Goal: Information Seeking & Learning: Understand process/instructions

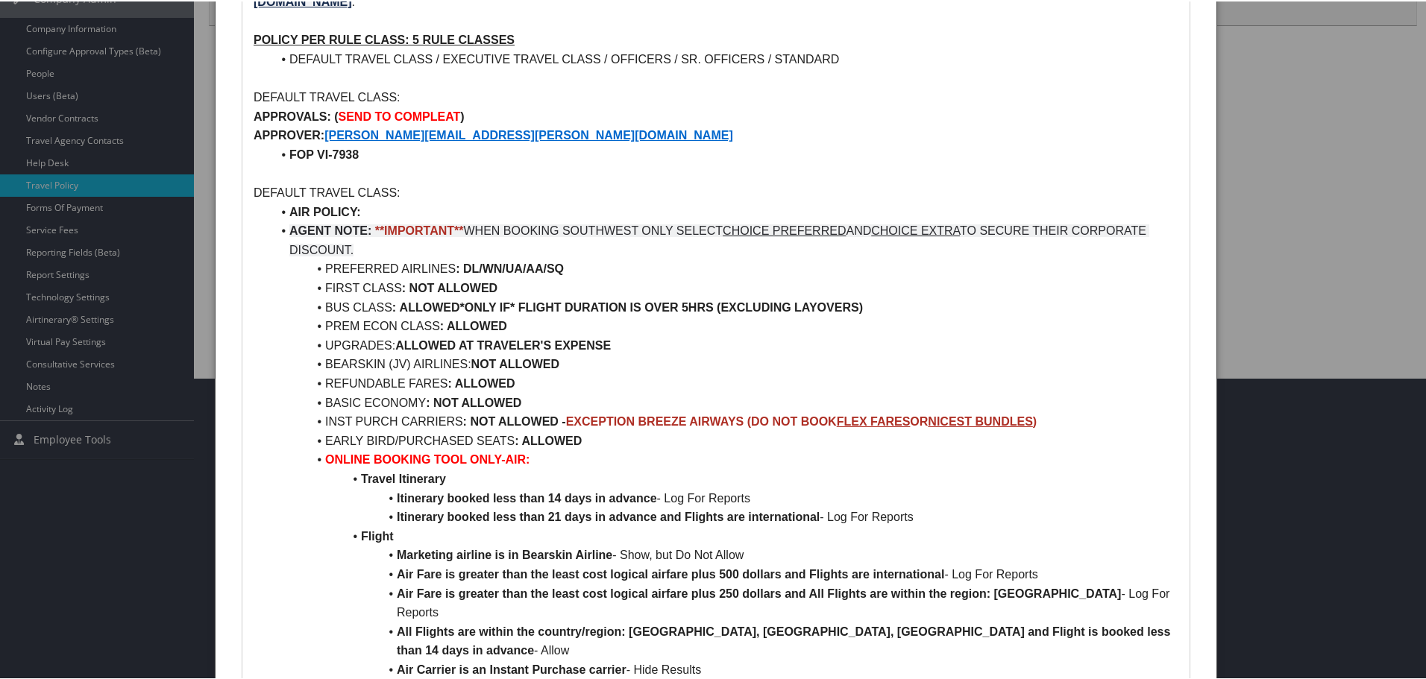
scroll to position [373, 0]
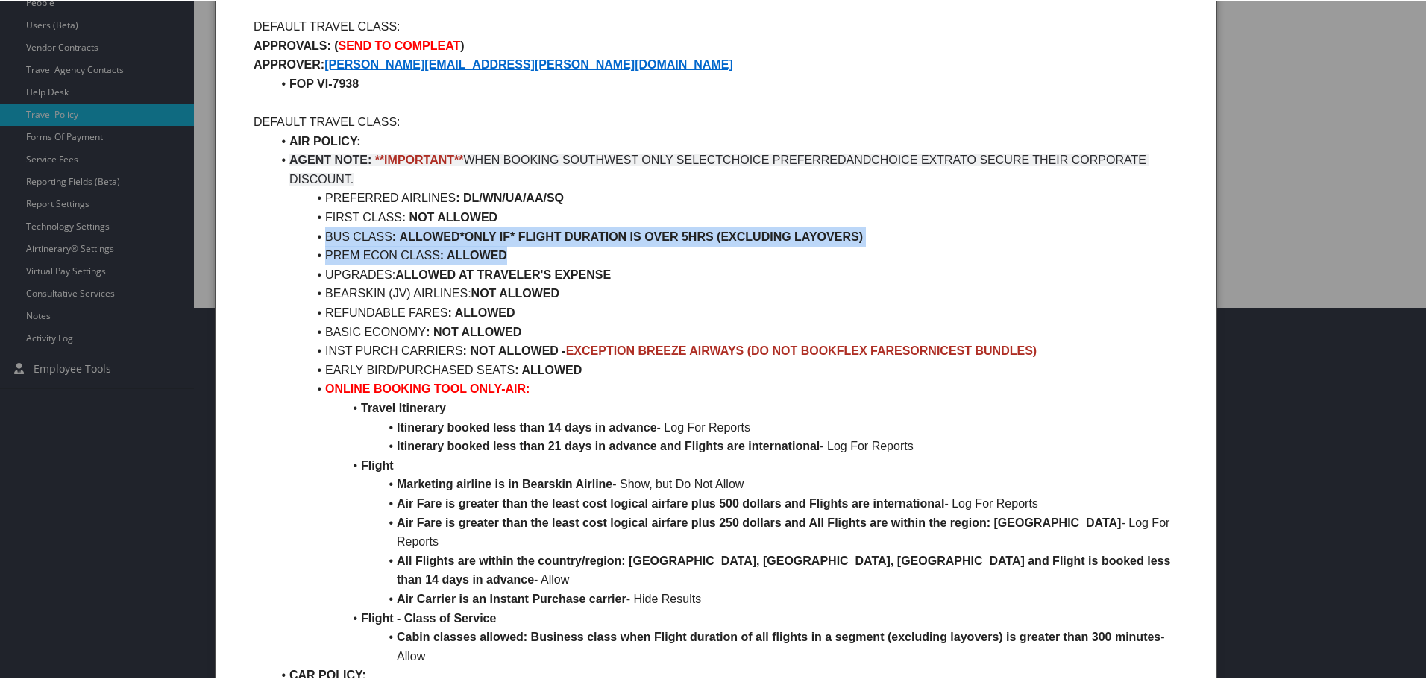
drag, startPoint x: 321, startPoint y: 219, endPoint x: 938, endPoint y: 228, distance: 616.7
click at [938, 228] on ul "AIR POLICY: AGENT NOTE: **IMPORTANT** WHEN BOOKING SOUTHWEST ONLY SELECT CHOICE…" at bounding box center [716, 569] width 925 height 878
